Goal: Task Accomplishment & Management: Manage account settings

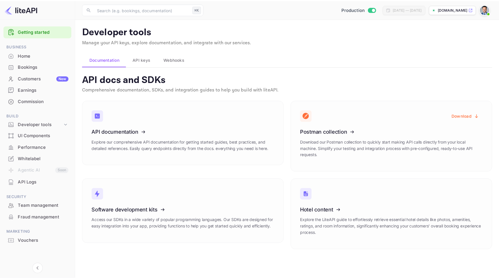
scroll to position [2, 0]
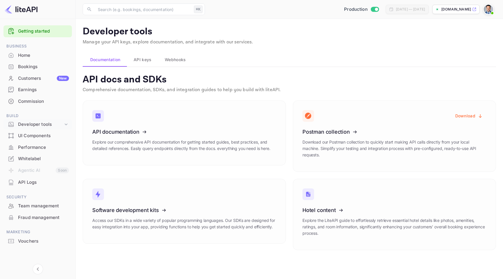
click at [65, 124] on icon at bounding box center [66, 124] width 6 height 6
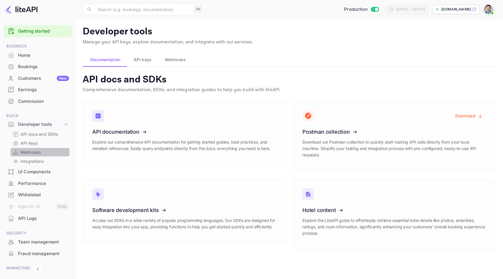
click at [31, 151] on p "Webhooks" at bounding box center [30, 152] width 20 height 6
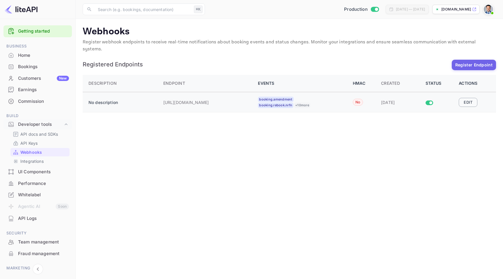
click at [469, 98] on button "Edit" at bounding box center [468, 102] width 19 height 9
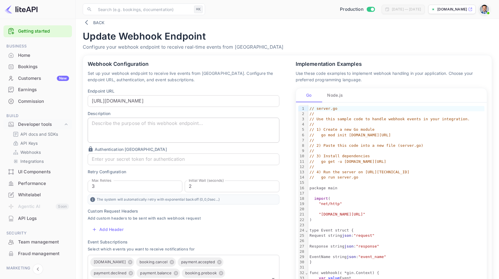
scroll to position [10, 0]
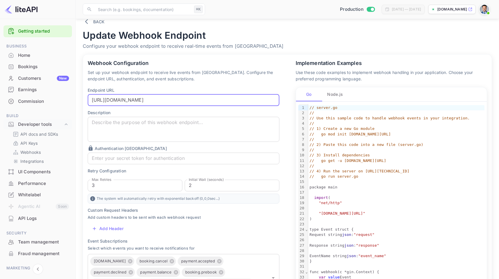
click at [121, 99] on input "[URL][DOMAIN_NAME]" at bounding box center [184, 100] width 192 height 12
click at [122, 101] on input "[URL][DOMAIN_NAME]" at bounding box center [184, 100] width 192 height 12
click at [118, 100] on input "[URL][DOMAIN_NAME]" at bounding box center [184, 100] width 192 height 12
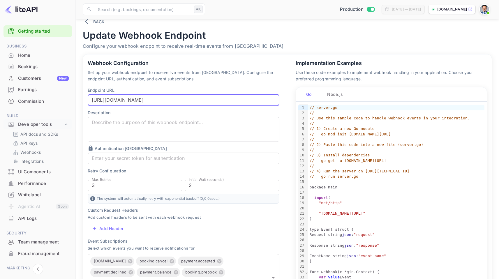
click at [118, 100] on input "[URL][DOMAIN_NAME]" at bounding box center [184, 100] width 192 height 12
click at [135, 100] on input "[URL][DOMAIN_NAME]" at bounding box center [184, 100] width 192 height 12
drag, startPoint x: 140, startPoint y: 100, endPoint x: 237, endPoint y: 111, distance: 97.8
click at [237, 111] on div "Endpoint URL [URL][DOMAIN_NAME] ​ Description x ​ Authentication Token ​ Retry …" at bounding box center [184, 203] width 192 height 233
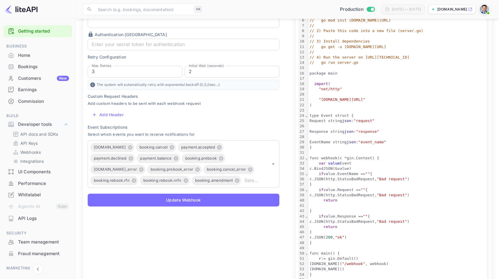
scroll to position [148, 0]
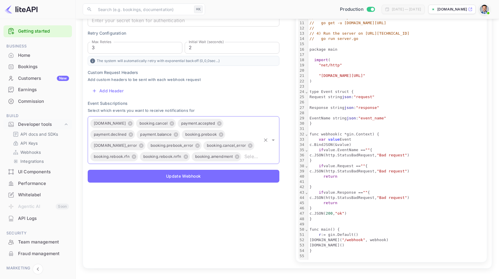
drag, startPoint x: 112, startPoint y: 122, endPoint x: 117, endPoint y: 122, distance: 4.9
click at [117, 122] on span "[DOMAIN_NAME]" at bounding box center [109, 123] width 39 height 7
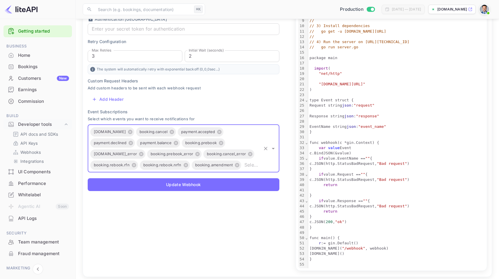
scroll to position [138, 0]
